Goal: Transaction & Acquisition: Book appointment/travel/reservation

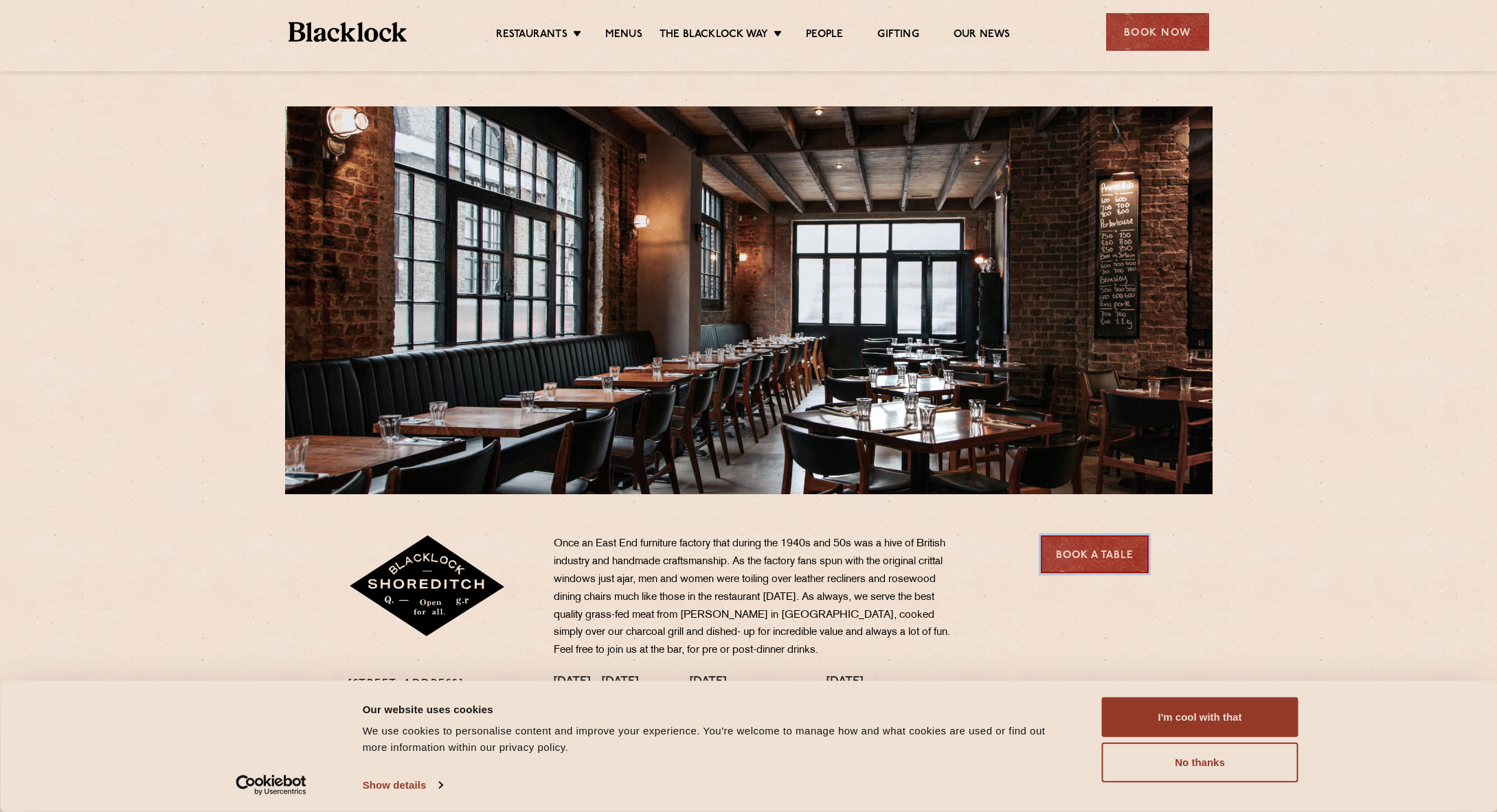
drag, startPoint x: 1073, startPoint y: 552, endPoint x: 1064, endPoint y: 550, distance: 9.2
click at [1073, 552] on link "Book a Table" at bounding box center [1094, 555] width 108 height 38
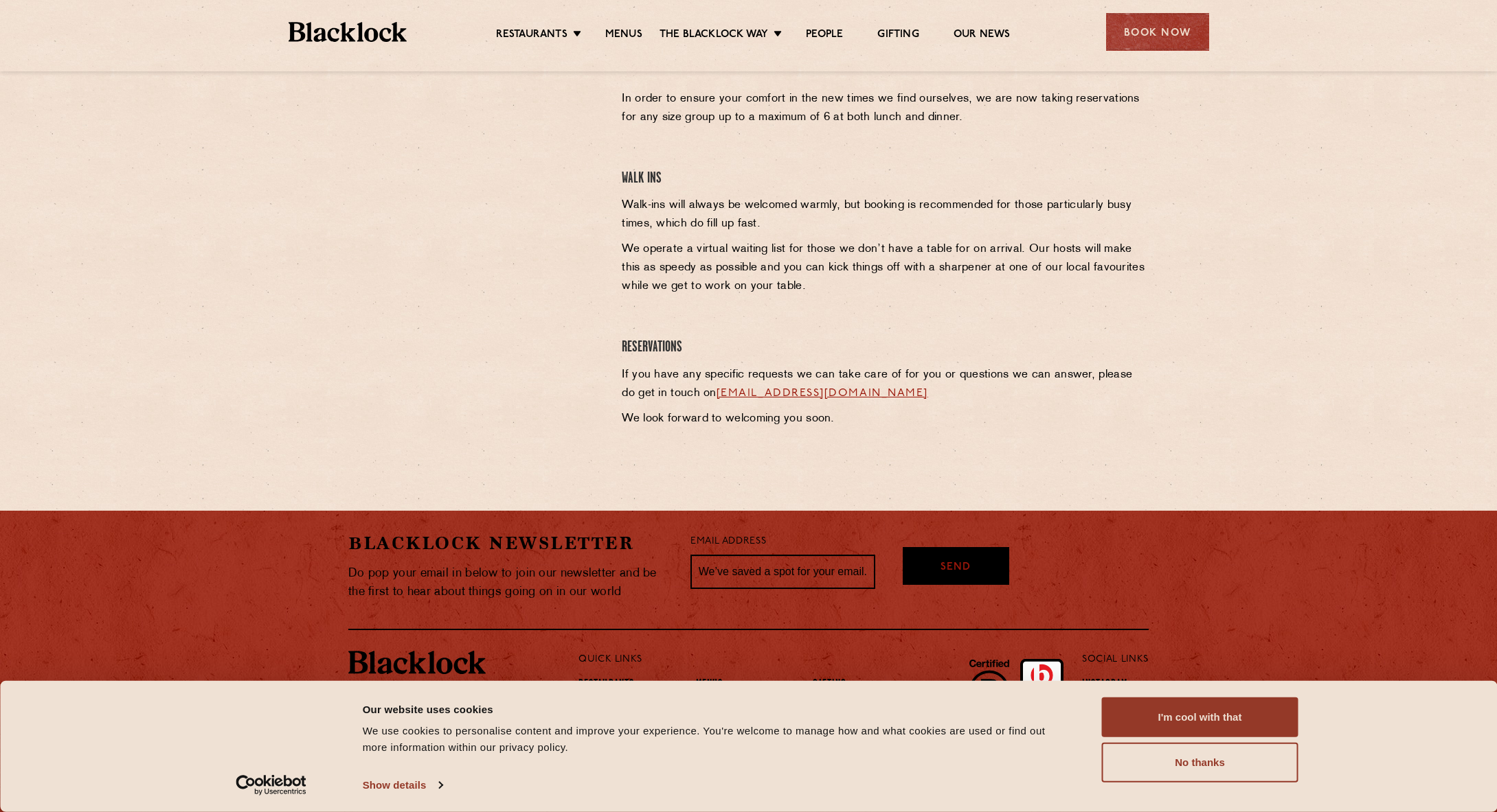
scroll to position [485, 0]
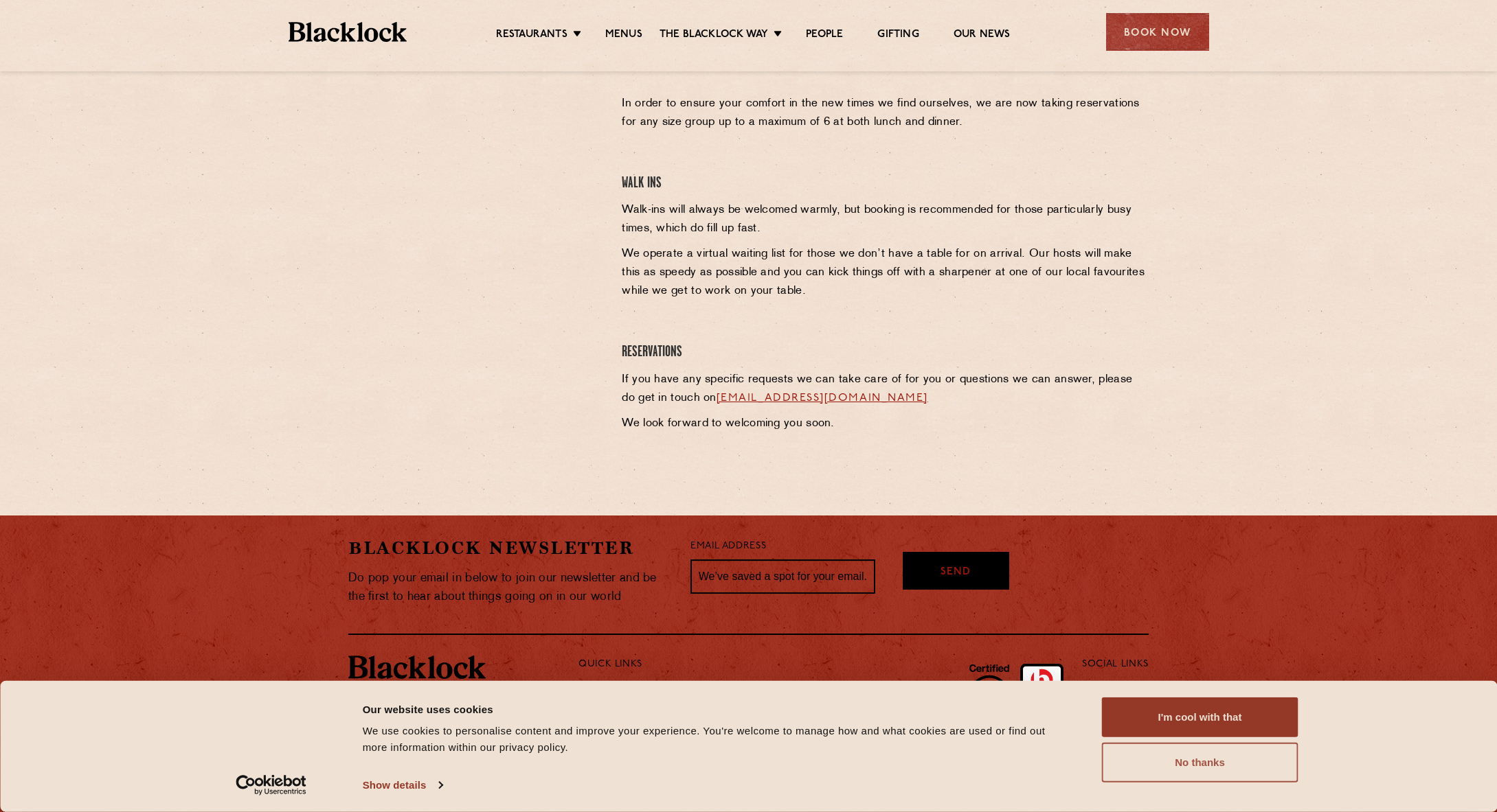
click at [1167, 764] on button "No thanks" at bounding box center [1200, 762] width 196 height 40
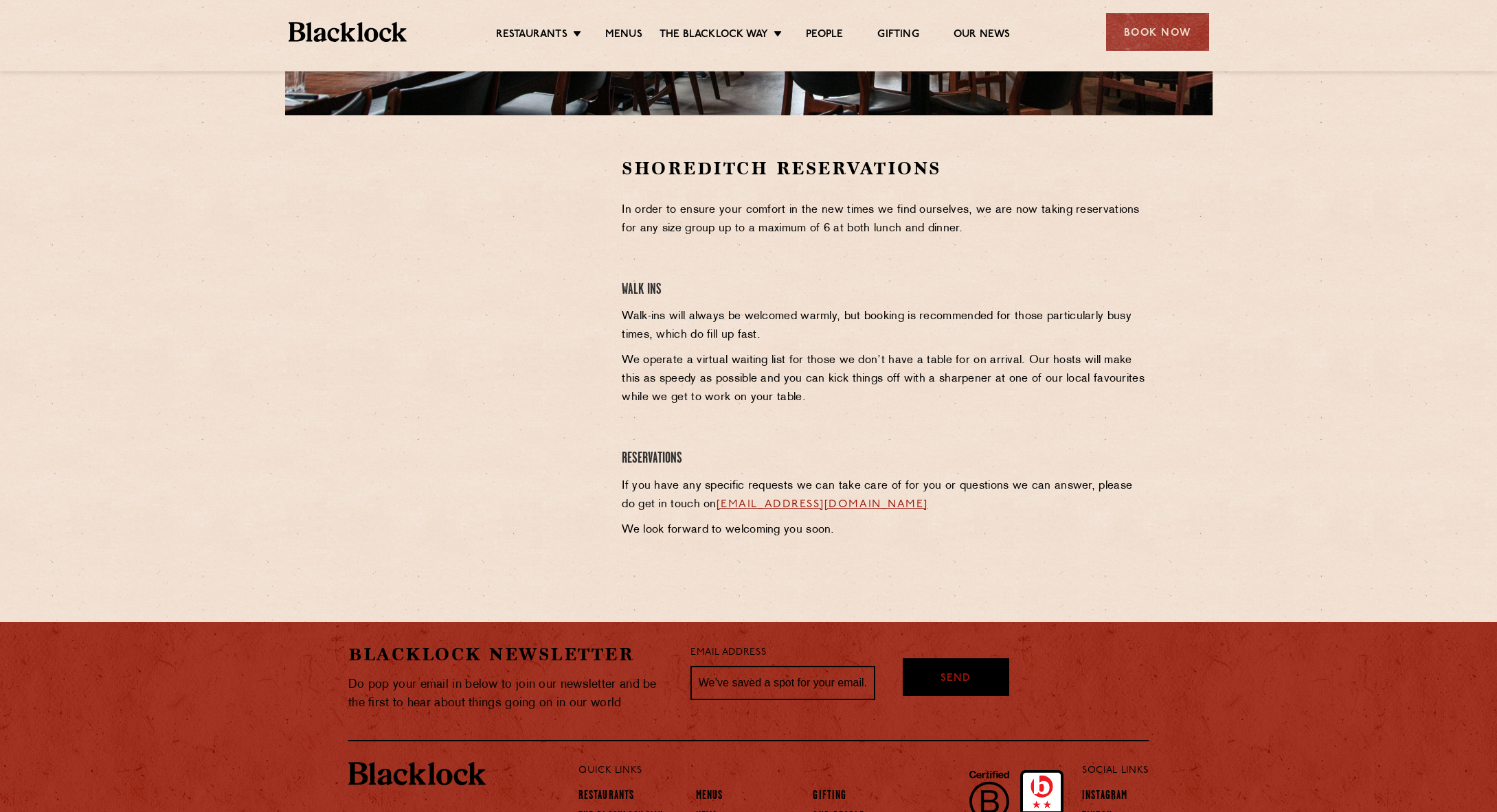
scroll to position [376, 0]
